Goal: Information Seeking & Learning: Find specific fact

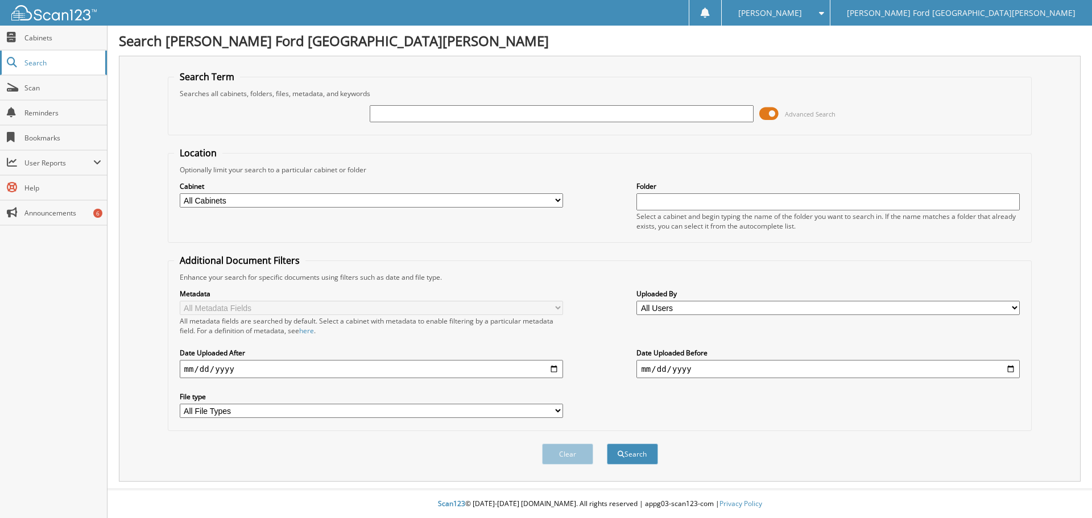
click at [32, 60] on span "Search" at bounding box center [61, 63] width 75 height 10
click at [27, 8] on img at bounding box center [53, 12] width 85 height 15
click at [435, 115] on input "text" at bounding box center [561, 113] width 383 height 17
type input "2595843"
click at [607, 444] on button "Search" at bounding box center [632, 454] width 51 height 21
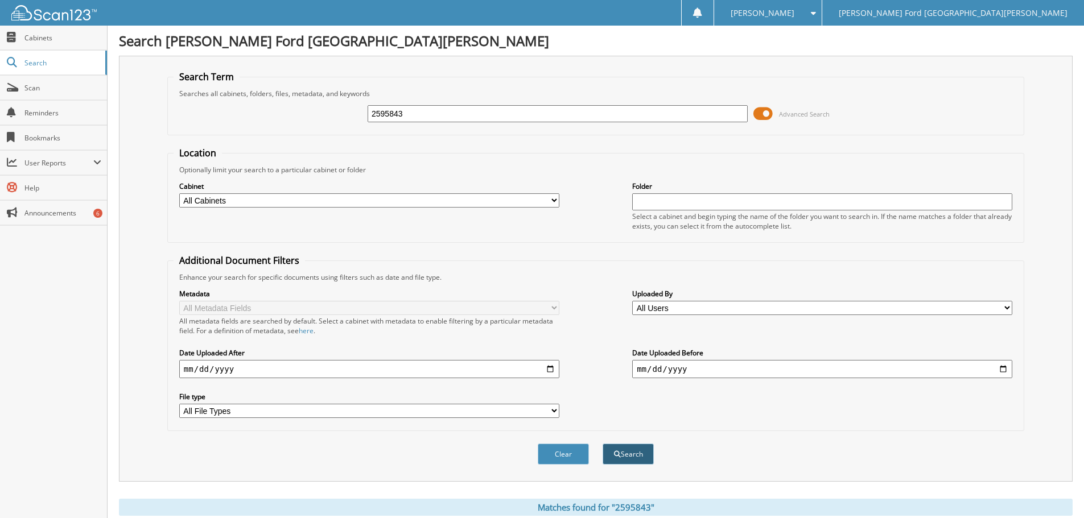
click at [633, 451] on button "Search" at bounding box center [627, 454] width 51 height 21
click at [30, 39] on span "Cabinets" at bounding box center [62, 38] width 77 height 10
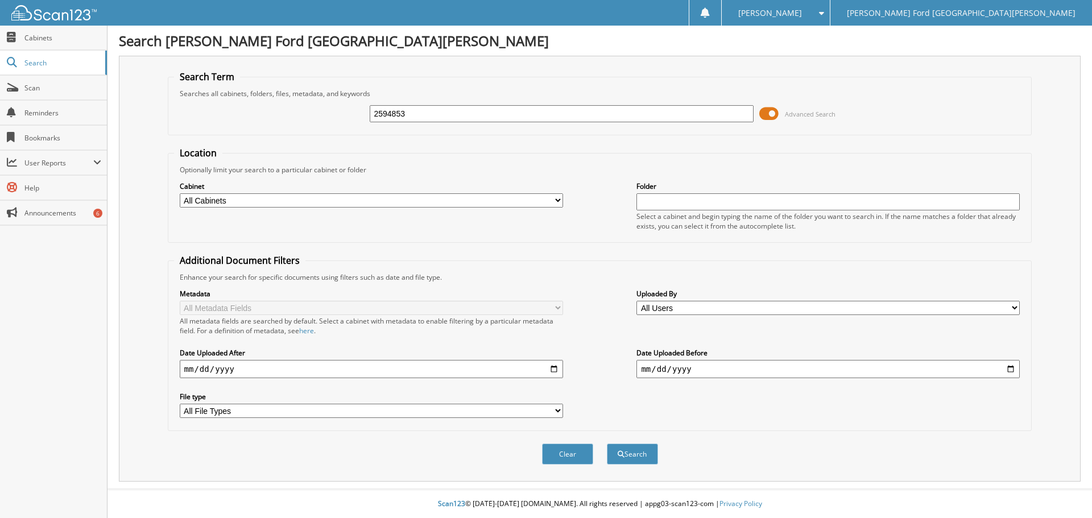
type input "2594853"
click at [607, 444] on button "Search" at bounding box center [632, 454] width 51 height 21
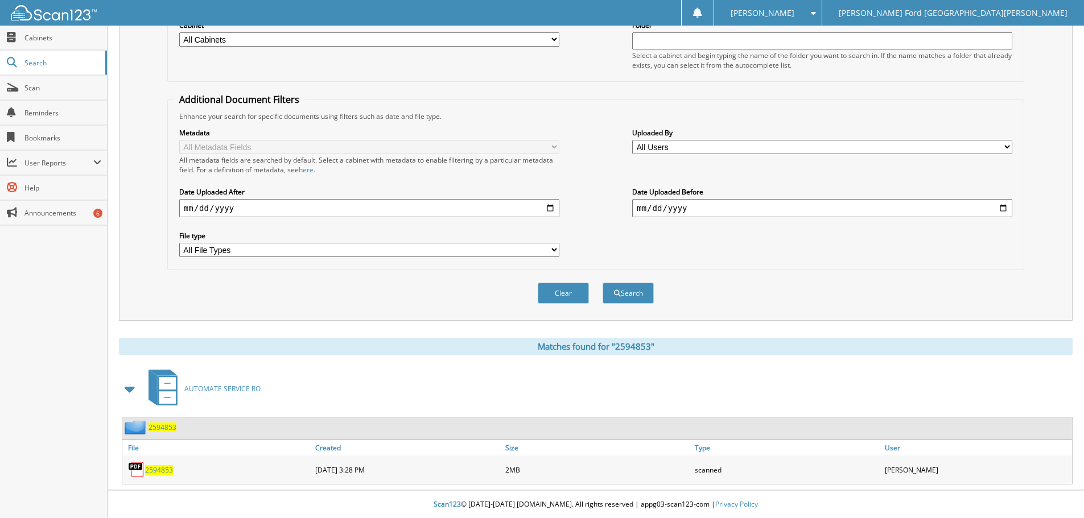
scroll to position [162, 0]
click at [159, 465] on span "2594853" at bounding box center [159, 470] width 28 height 10
